Goal: Transaction & Acquisition: Obtain resource

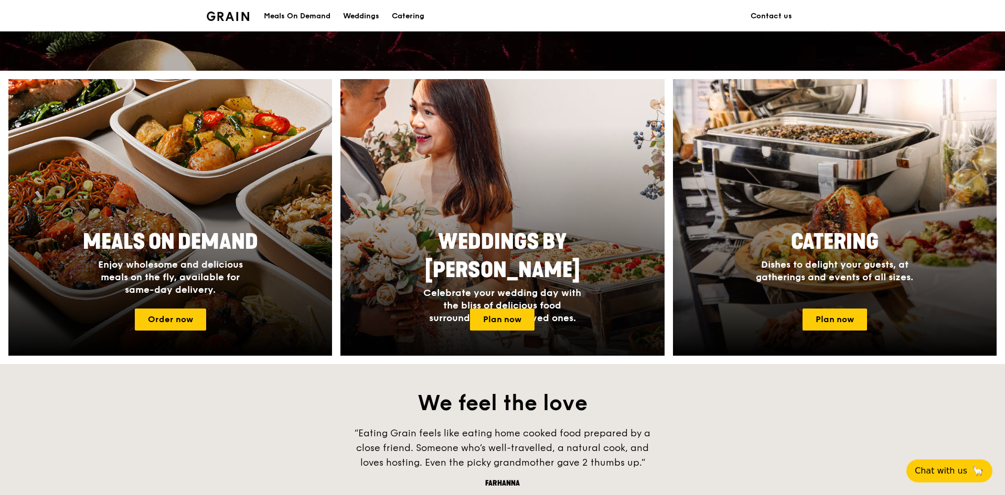
scroll to position [367, 0]
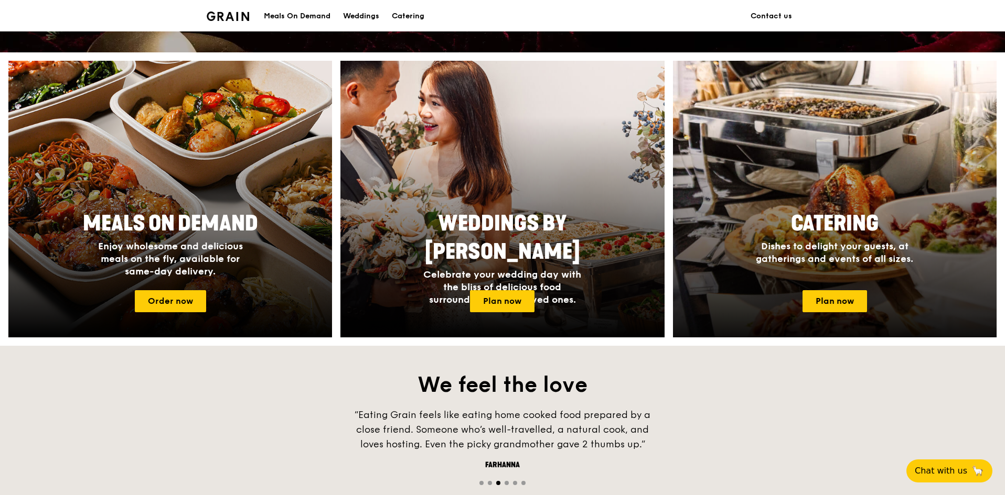
click at [811, 250] on span "Dishes to delight your guests, at gatherings and events of all sizes." at bounding box center [834, 253] width 157 height 24
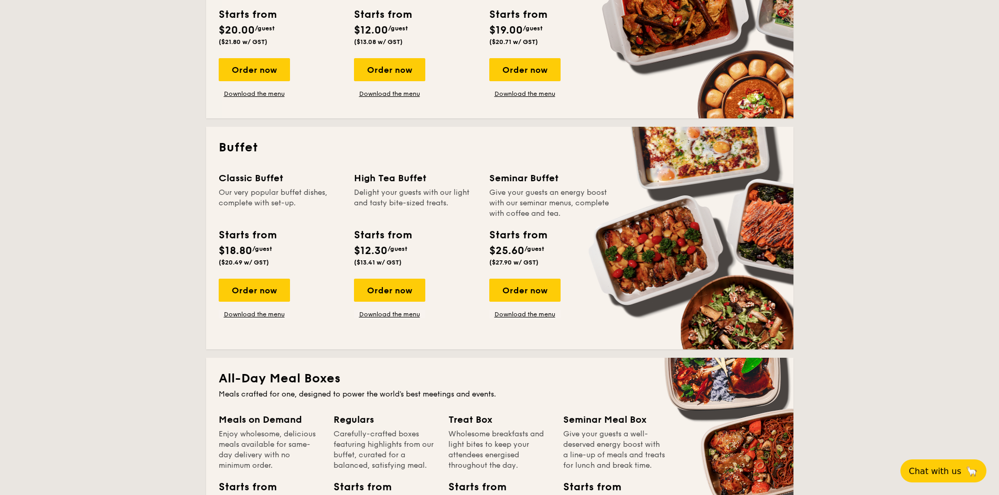
scroll to position [367, 0]
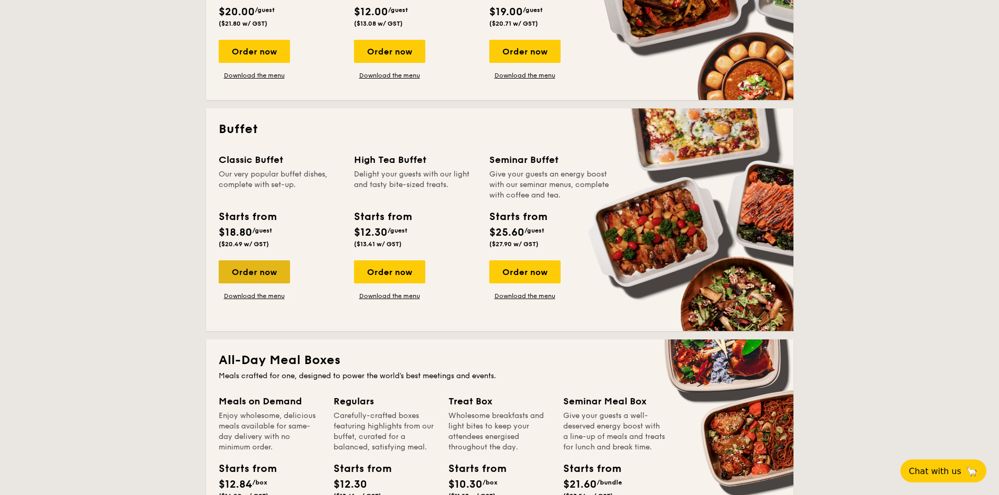
click at [245, 274] on div "Order now" at bounding box center [254, 272] width 71 height 23
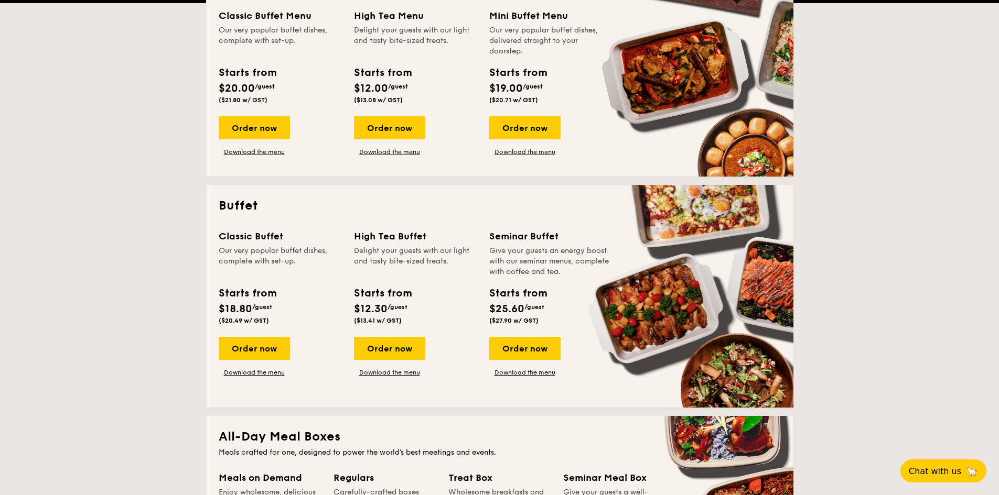
scroll to position [255, 0]
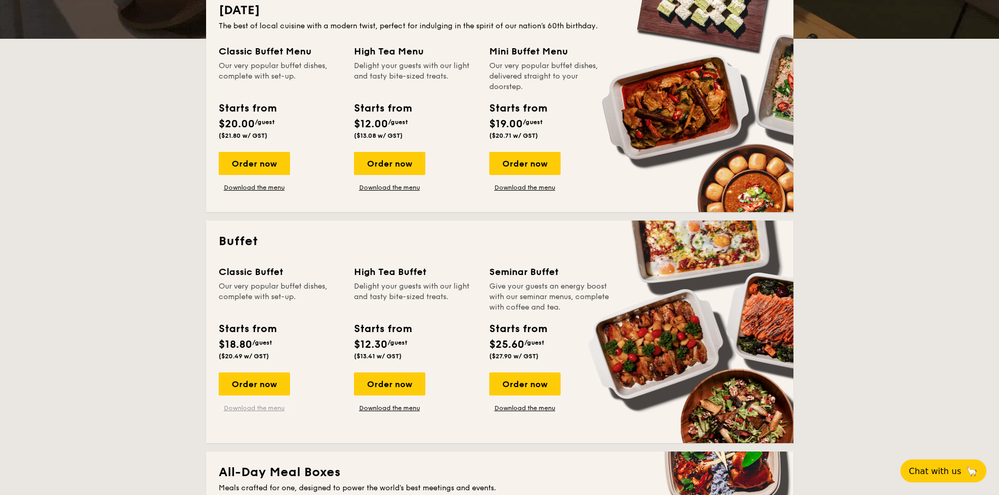
click at [265, 407] on link "Download the menu" at bounding box center [254, 408] width 71 height 8
